Goal: Connect with others: Connect with others

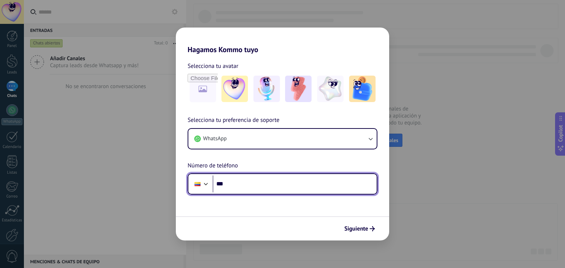
click at [252, 183] on input "***" at bounding box center [294, 184] width 164 height 17
click at [254, 182] on input "*********" at bounding box center [294, 184] width 164 height 17
type input "**********"
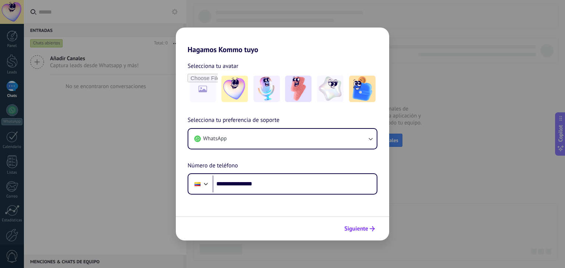
click at [362, 229] on span "Siguiente" at bounding box center [356, 228] width 24 height 5
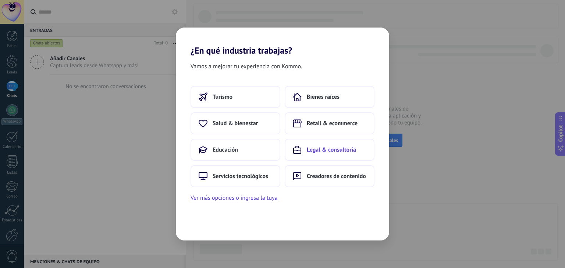
click at [336, 153] on span "Legal & consultoría" at bounding box center [331, 149] width 49 height 7
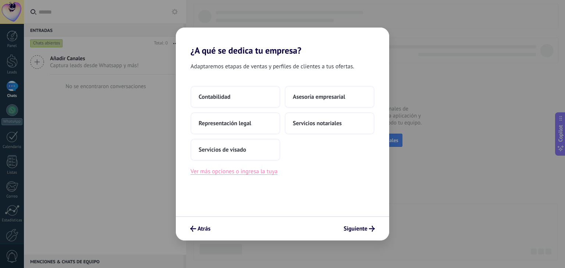
click at [251, 172] on button "Ver más opciones o ingresa la tuya" at bounding box center [233, 172] width 87 height 10
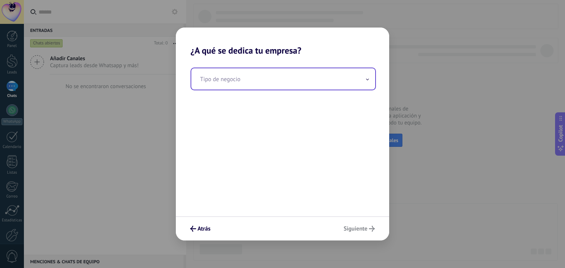
click at [253, 78] on input "text" at bounding box center [283, 78] width 184 height 21
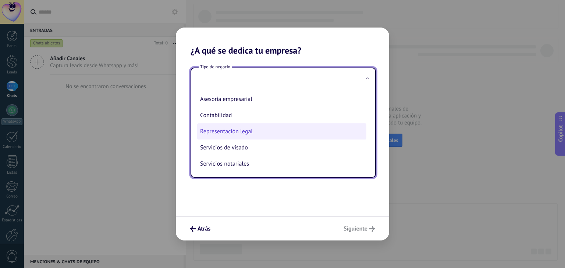
click at [249, 134] on li "Representación legal" at bounding box center [281, 132] width 169 height 16
type input "**********"
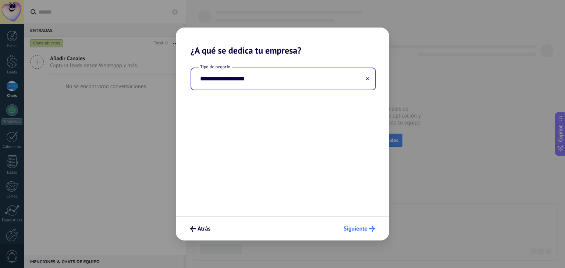
click at [359, 229] on span "Siguiente" at bounding box center [355, 228] width 24 height 5
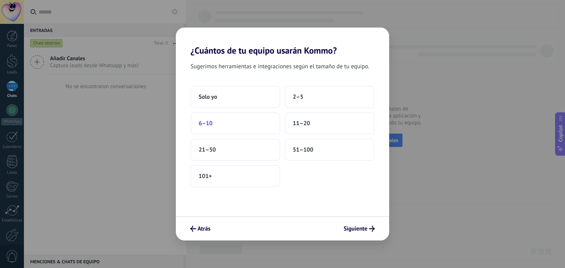
click at [212, 125] on button "6–10" at bounding box center [235, 123] width 90 height 22
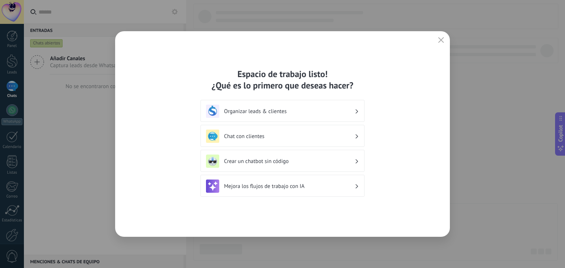
click at [350, 110] on h3 "Organizar leads & clientes" at bounding box center [289, 111] width 131 height 7
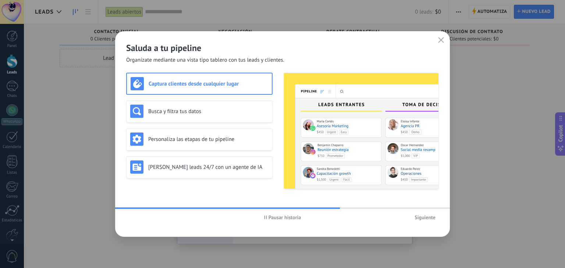
click at [422, 218] on span "Siguiente" at bounding box center [424, 217] width 21 height 5
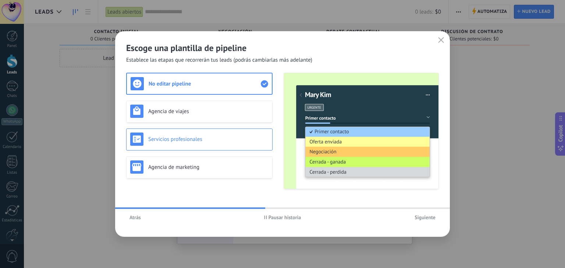
click at [189, 141] on h3 "Servicios profesionales" at bounding box center [208, 139] width 120 height 7
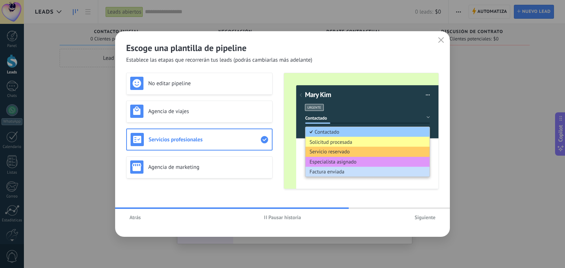
click at [423, 216] on span "Siguiente" at bounding box center [424, 217] width 21 height 5
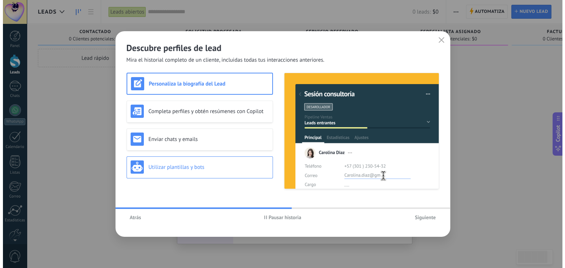
scroll to position [12, 0]
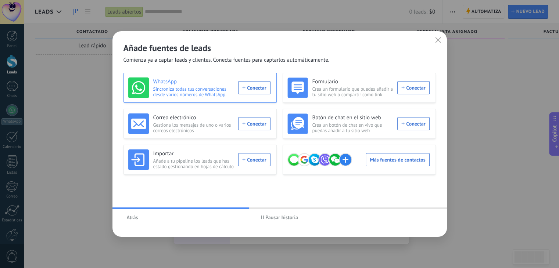
click at [256, 84] on div "WhatsApp Sincroniza todas tus conversaciones desde varios números de WhatsApp. …" at bounding box center [199, 88] width 142 height 21
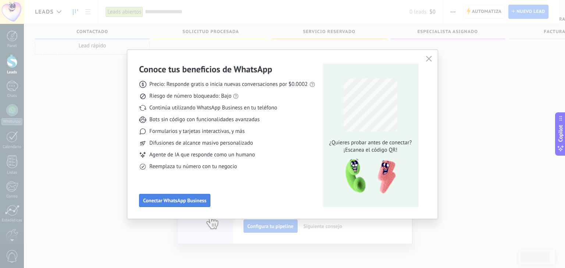
click at [169, 202] on span "Conectar WhatsApp Business" at bounding box center [174, 200] width 63 height 5
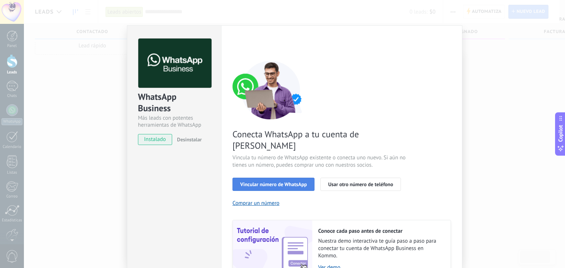
click at [261, 182] on span "Vincular número de WhatsApp" at bounding box center [273, 184] width 67 height 5
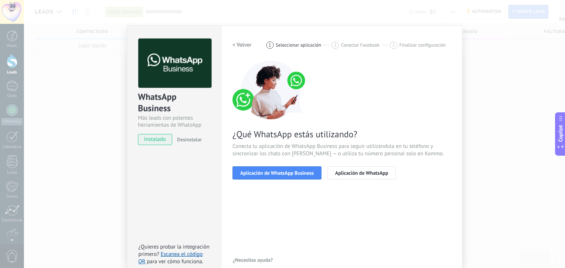
scroll to position [10, 0]
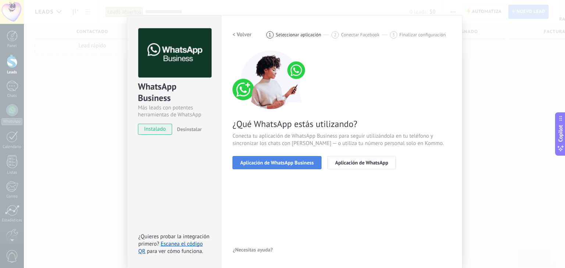
click at [290, 160] on span "Aplicación de WhatsApp Business" at bounding box center [277, 162] width 74 height 5
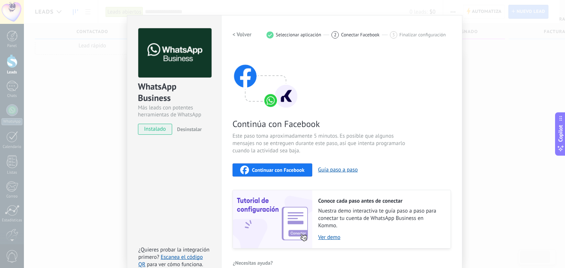
scroll to position [23, 0]
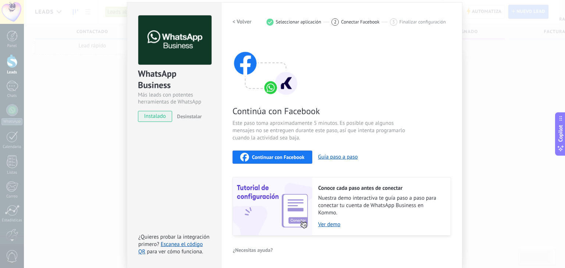
click at [277, 160] on span "Continuar con Facebook" at bounding box center [278, 157] width 53 height 5
click at [332, 224] on link "Ver demo" at bounding box center [380, 224] width 125 height 7
click at [333, 223] on link "Ver demo" at bounding box center [380, 224] width 125 height 7
click at [271, 155] on span "Continuar con Facebook" at bounding box center [278, 157] width 53 height 5
